Goal: Transaction & Acquisition: Purchase product/service

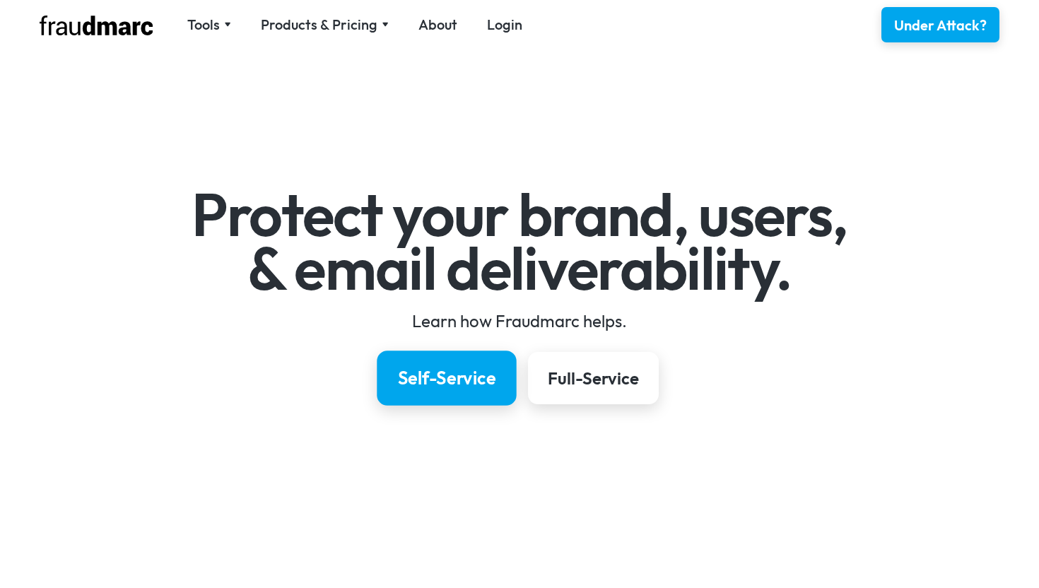
click at [493, 388] on div "Self-Service" at bounding box center [447, 378] width 98 height 24
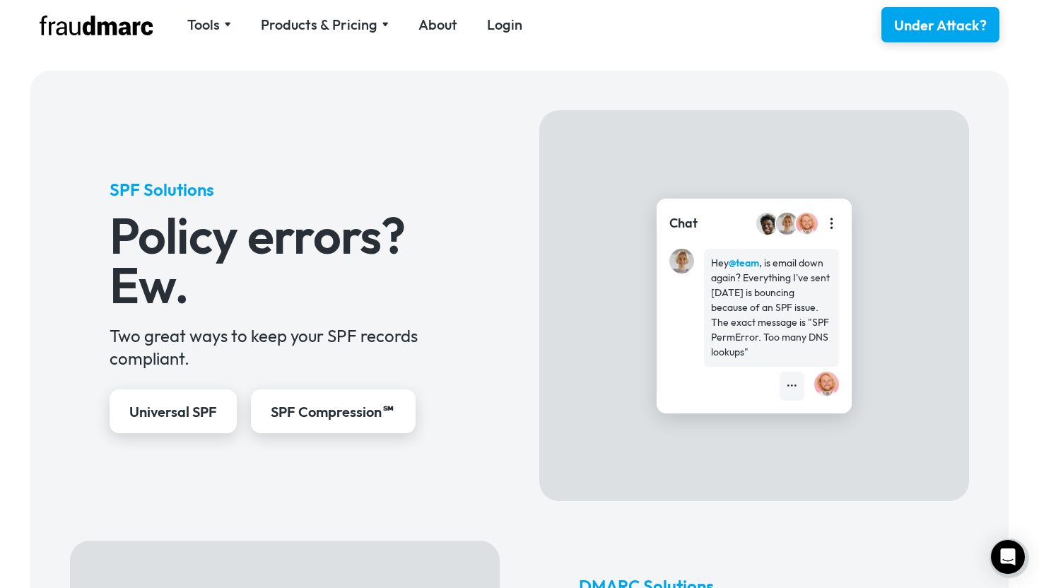
scroll to position [518, 0]
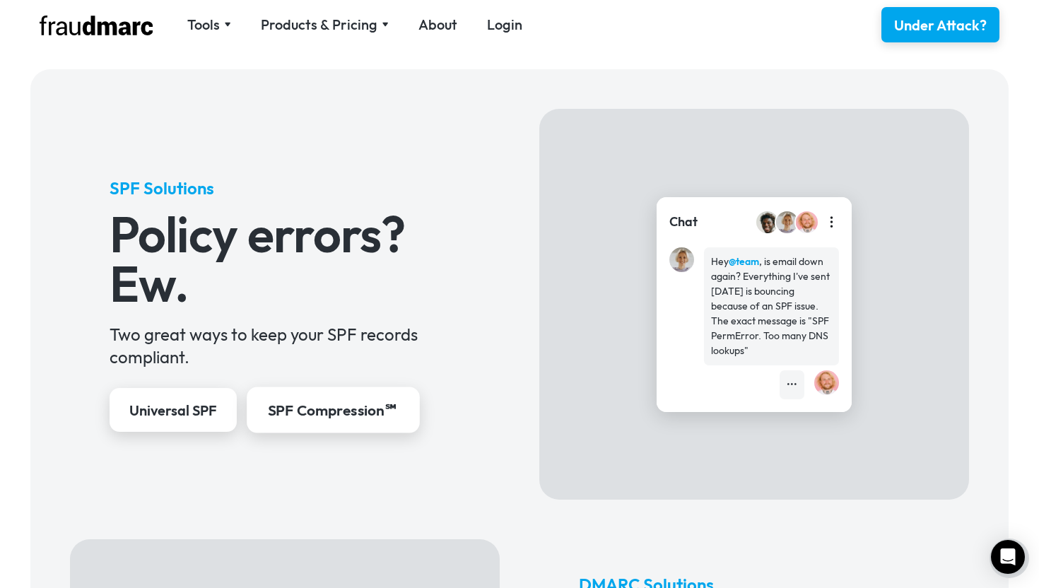
click at [310, 414] on div "SPF Compression℠" at bounding box center [333, 411] width 132 height 21
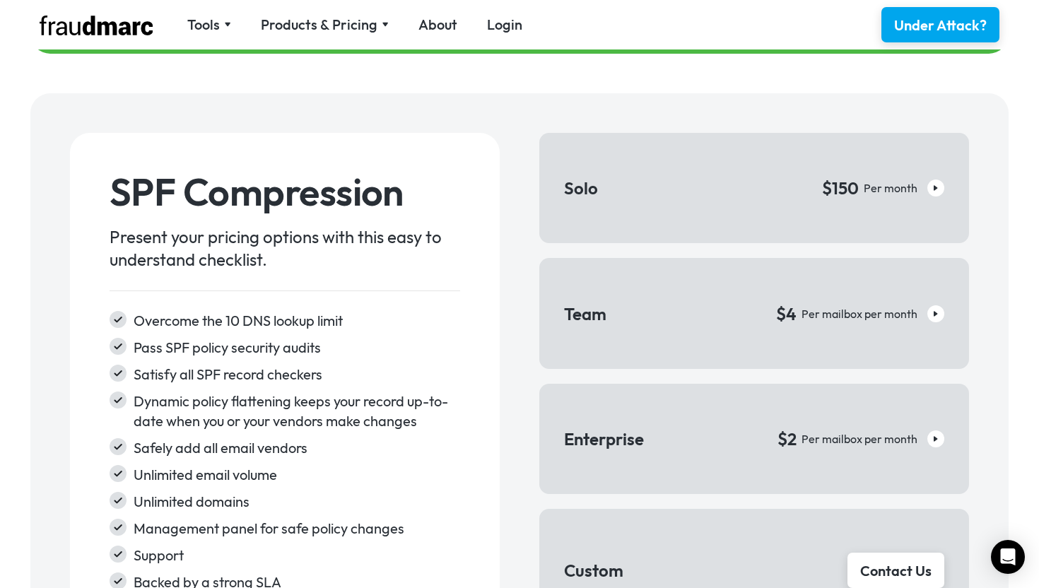
scroll to position [2067, 0]
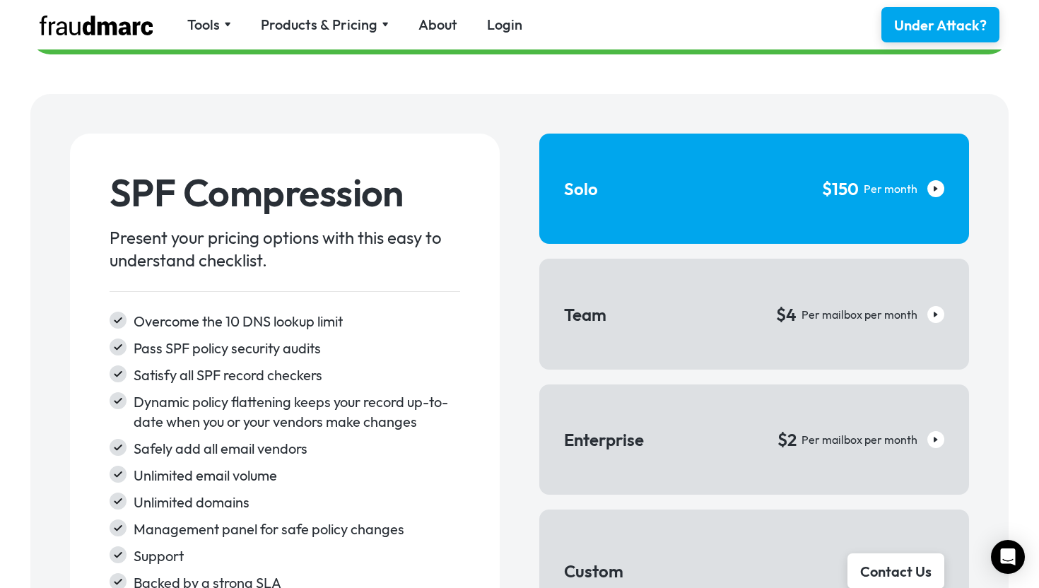
click at [716, 196] on link "Solo $150 Per month" at bounding box center [754, 189] width 430 height 110
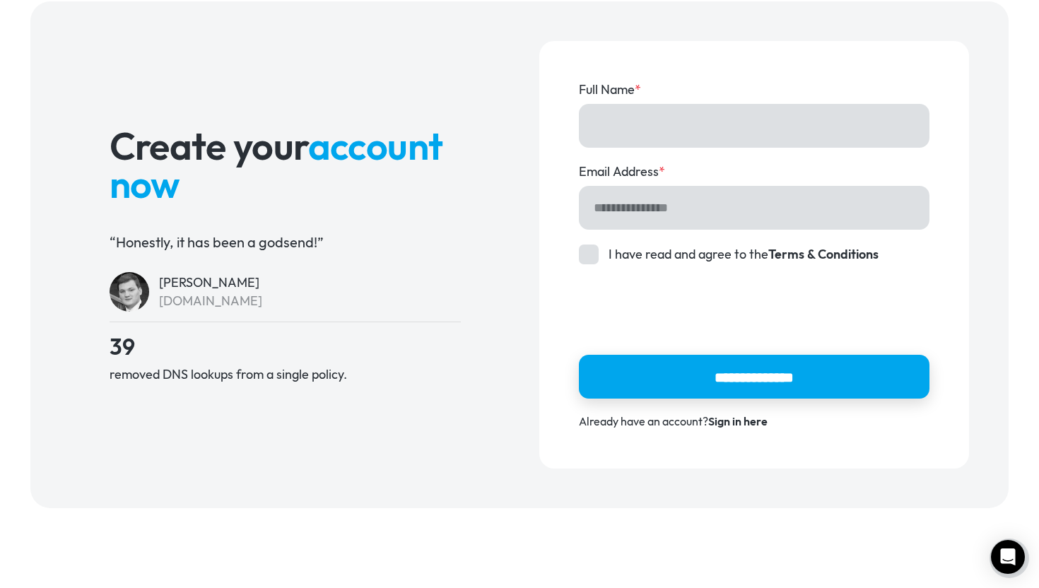
scroll to position [89, 0]
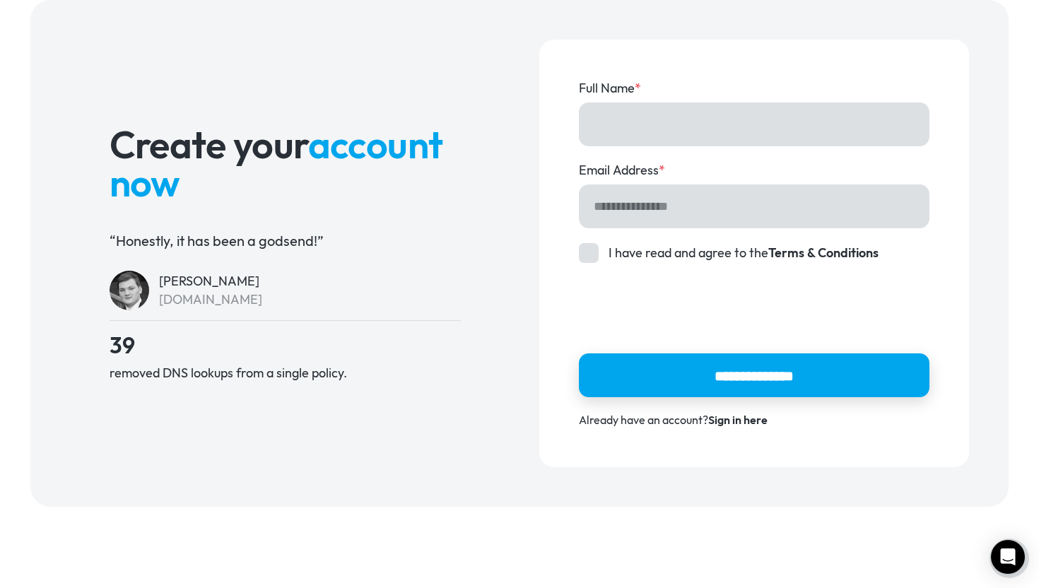
click at [182, 300] on div "CyberSecOp.com" at bounding box center [210, 300] width 103 height 18
click at [208, 300] on div "CyberSecOp.com" at bounding box center [210, 300] width 103 height 18
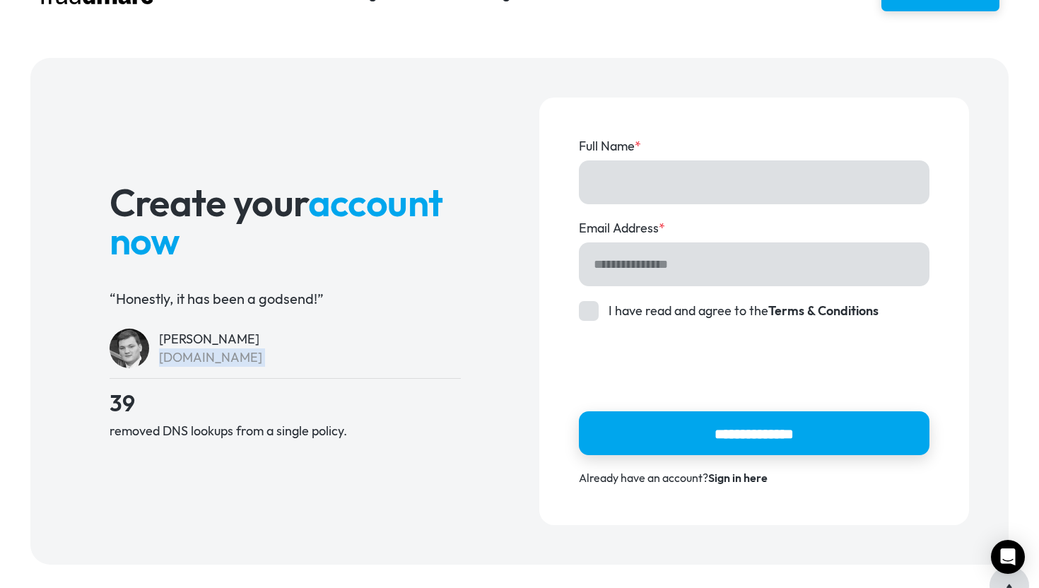
scroll to position [0, 0]
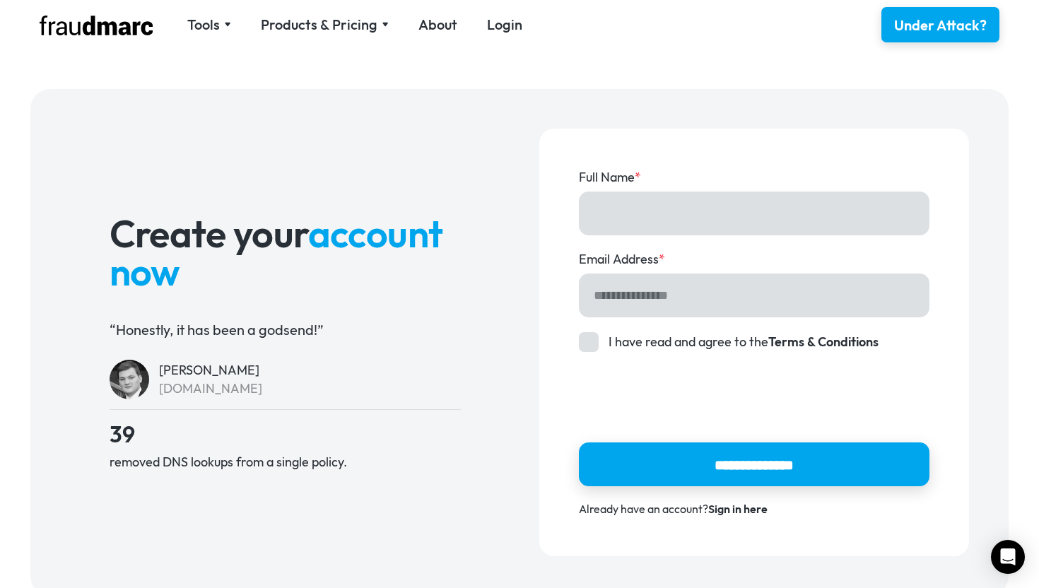
click at [311, 35] on div "Tools SPF Record Check Inspect any domain's SPF record and learn how to fix it …" at bounding box center [520, 24] width 1000 height 49
click at [325, 24] on div "Products & Pricing" at bounding box center [319, 25] width 117 height 20
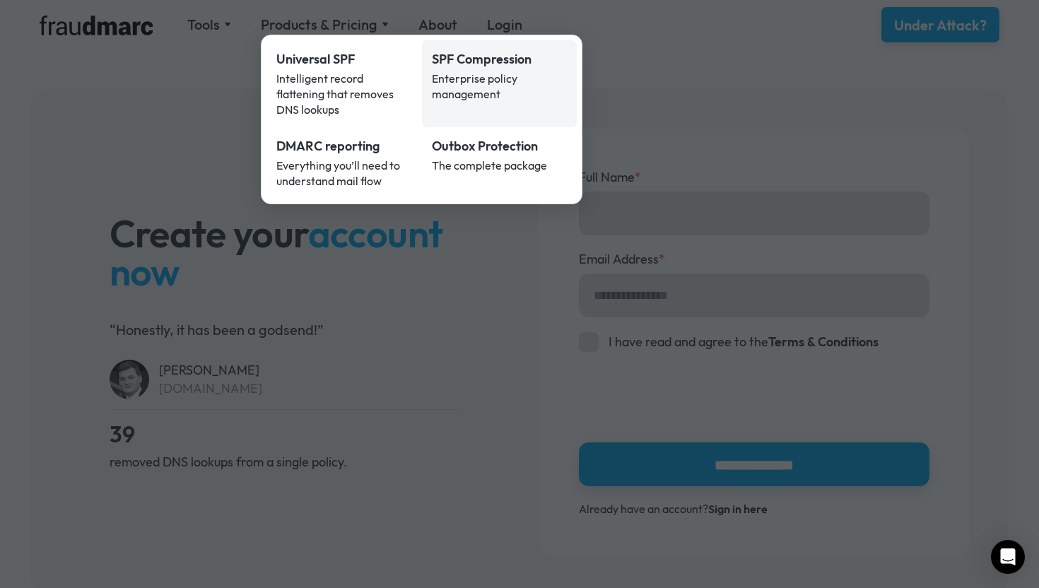
click at [459, 78] on div "Enterprise policy management" at bounding box center [500, 86] width 136 height 31
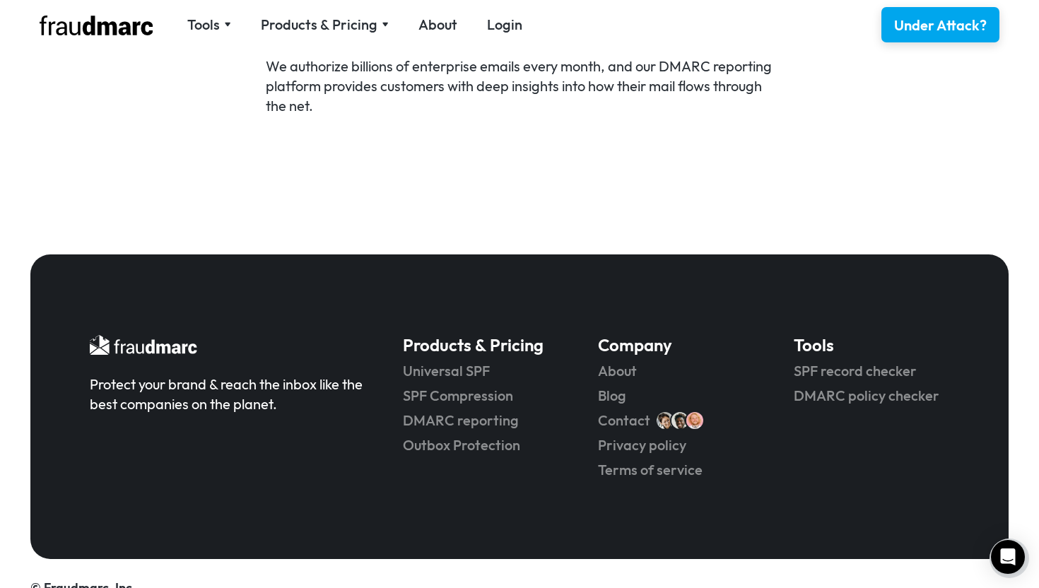
scroll to position [3035, 0]
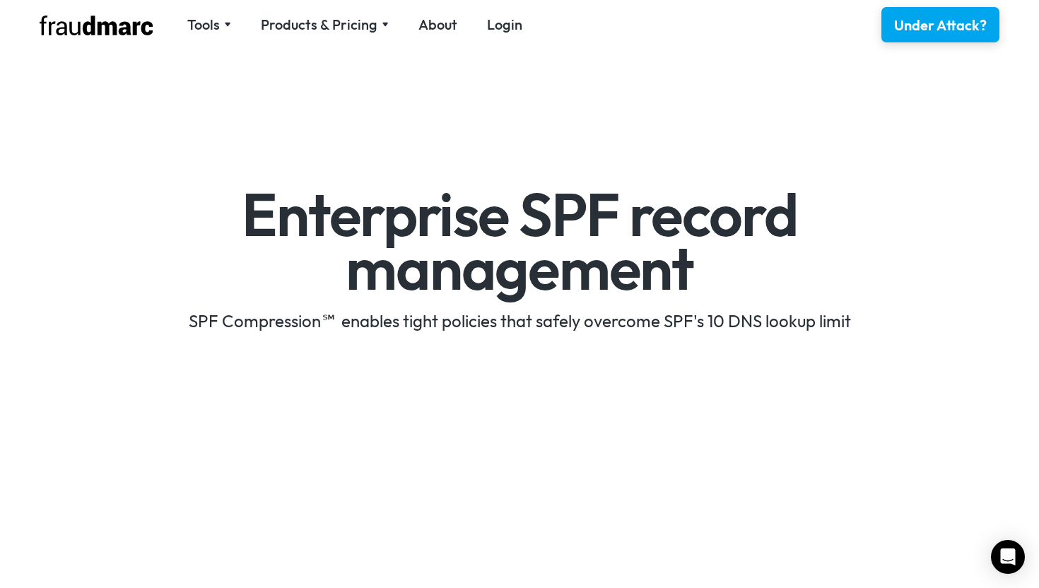
scroll to position [2067, 0]
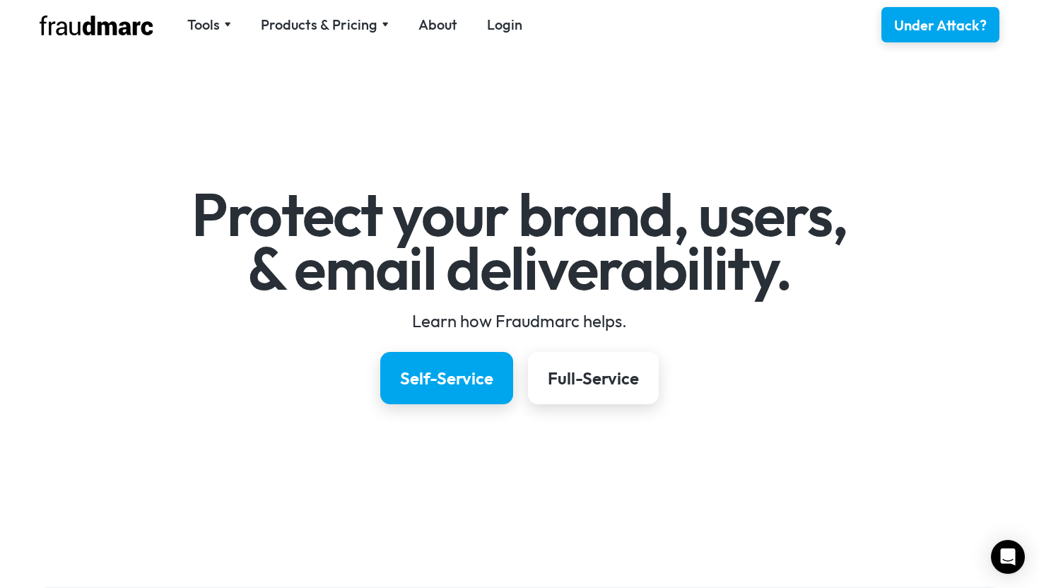
scroll to position [518, 0]
